Goal: Book appointment/travel/reservation: Book appointment/travel/reservation

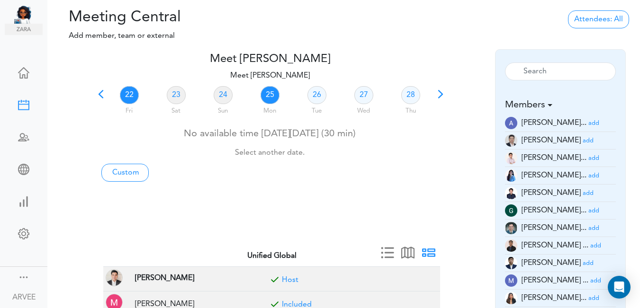
click at [269, 96] on link "25" at bounding box center [270, 95] width 19 height 18
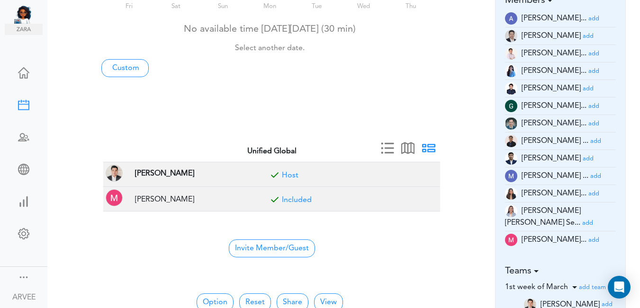
scroll to position [106, 0]
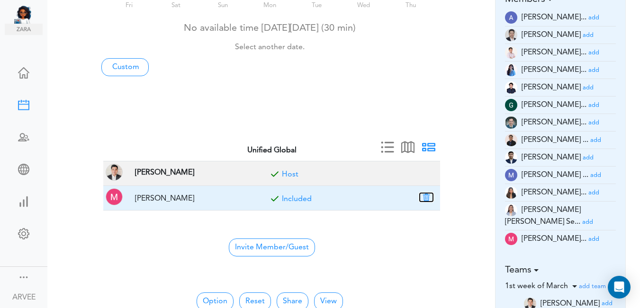
click at [428, 196] on button "button" at bounding box center [426, 197] width 13 height 9
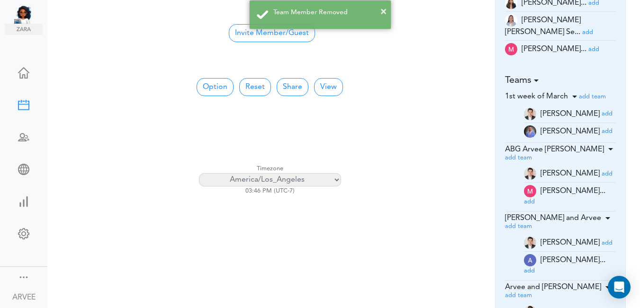
scroll to position [286, 0]
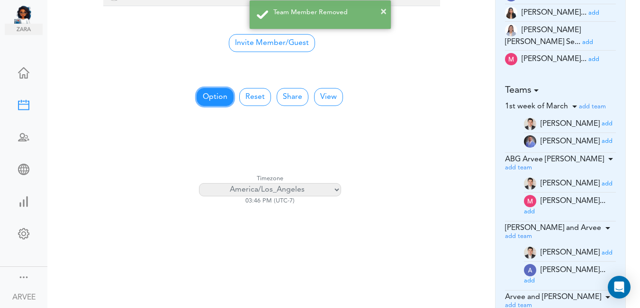
click at [211, 100] on button "Option" at bounding box center [215, 97] width 37 height 18
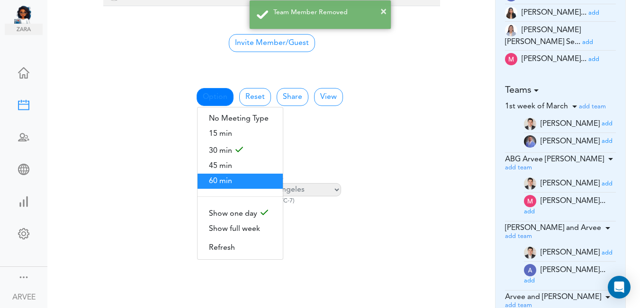
click at [222, 175] on span "60 min" at bounding box center [240, 181] width 85 height 15
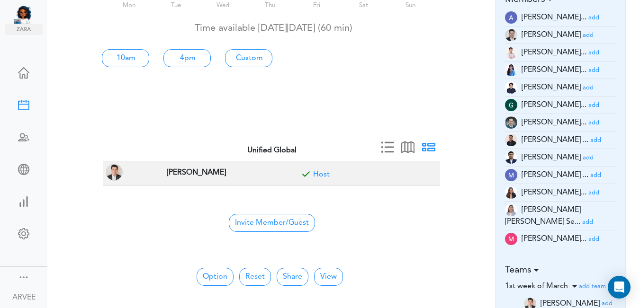
scroll to position [1, 0]
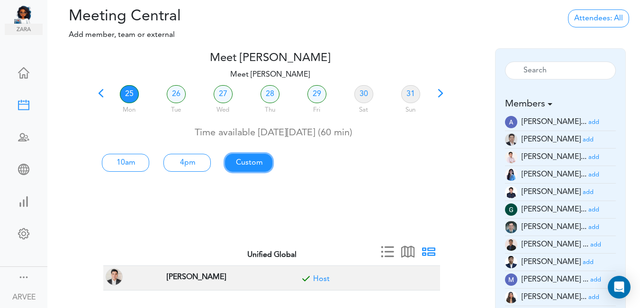
click at [149, 160] on link "Custom" at bounding box center [125, 163] width 47 height 18
type input "Meet [PERSON_NAME]"
type input "[URL][DOMAIN_NAME][SECURITY_DATA]"
type input "[DATE]T10:00"
type input "[DATE]T11:00"
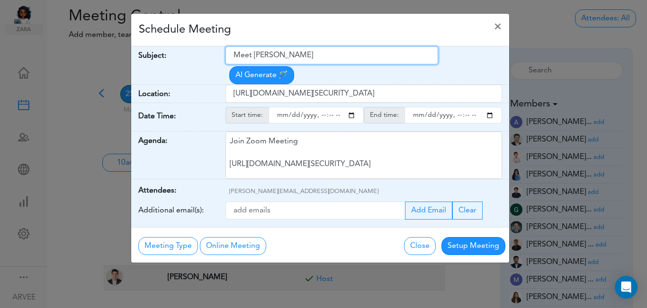
drag, startPoint x: 237, startPoint y: 55, endPoint x: 340, endPoint y: 51, distance: 103.4
click at [340, 51] on input "Meet [PERSON_NAME]" at bounding box center [332, 55] width 213 height 18
paste input "ing with [PERSON_NAME]"
type input "Meeting with [PERSON_NAME]"
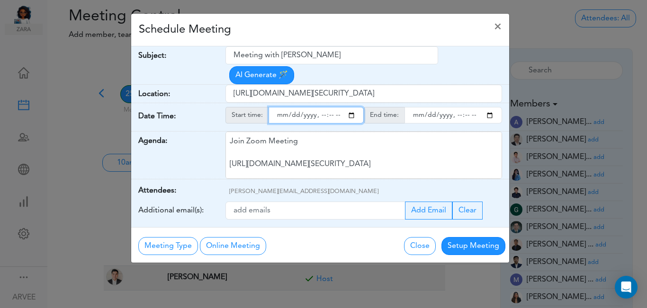
click at [351, 107] on input "starttime" at bounding box center [316, 115] width 95 height 17
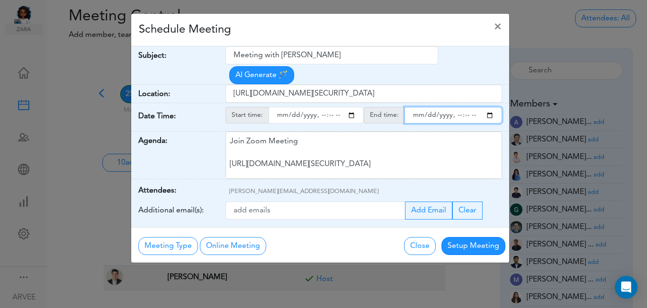
type input "[DATE]T11:00"
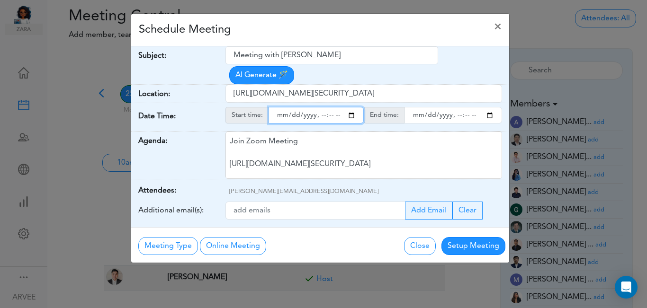
click at [488, 107] on input "endtime" at bounding box center [454, 115] width 98 height 17
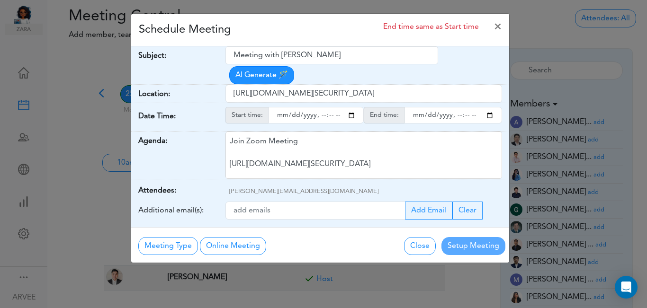
type input "[DATE]T12:00"
click at [295, 28] on div "Schedule Meeting End time same as Start time ×" at bounding box center [320, 30] width 378 height 33
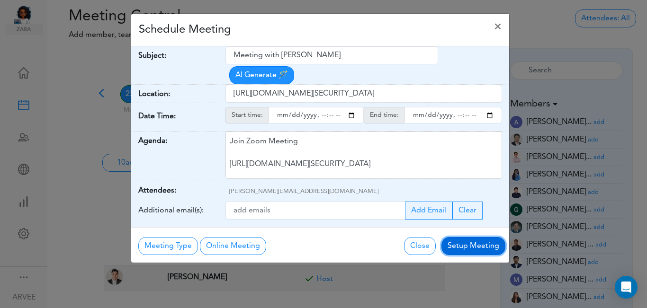
click at [469, 237] on button "Setup Meeting" at bounding box center [474, 246] width 64 height 18
